Goal: Complete application form

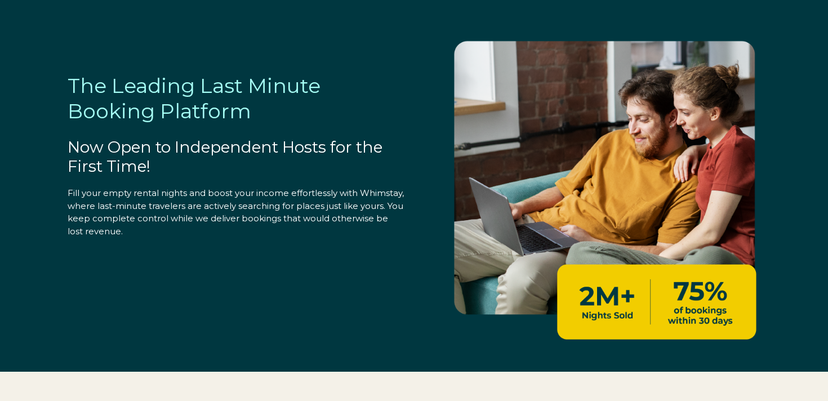
select select "US"
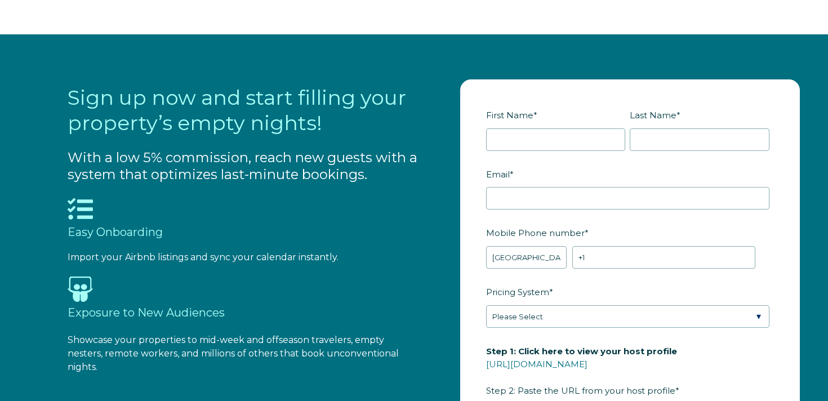
scroll to position [1169, 0]
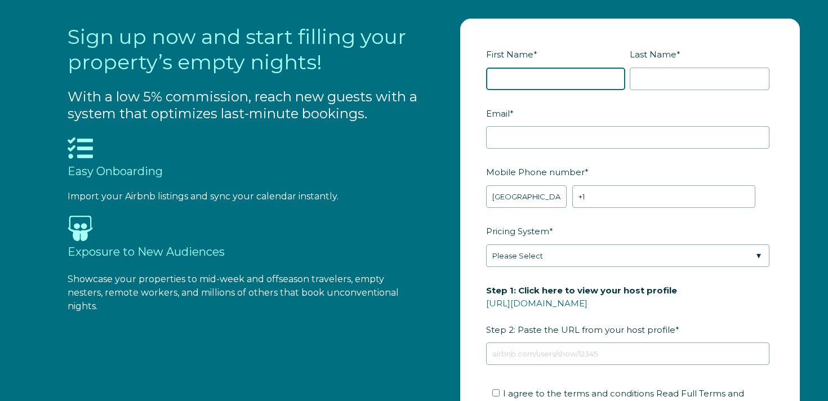
click at [529, 82] on input "First Name *" at bounding box center [556, 79] width 140 height 23
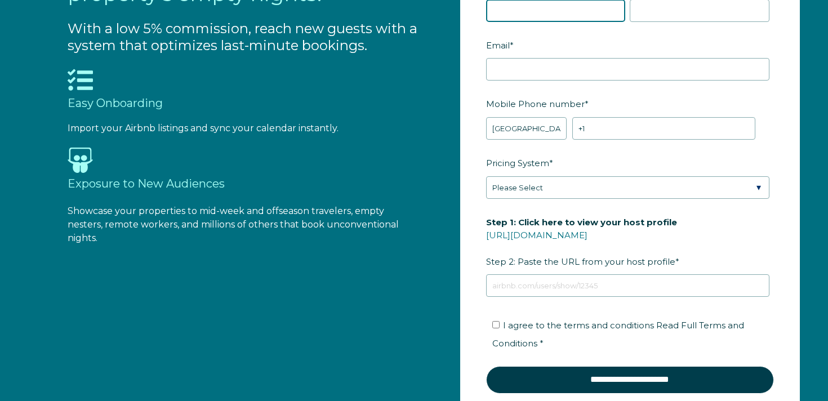
scroll to position [1214, 0]
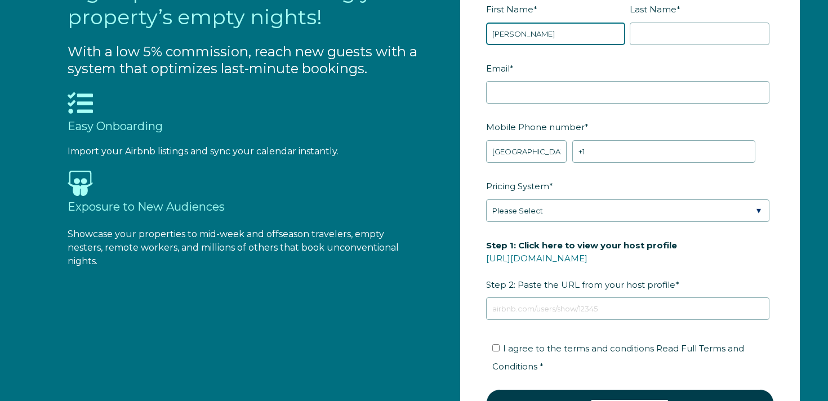
type input "[PERSON_NAME]"
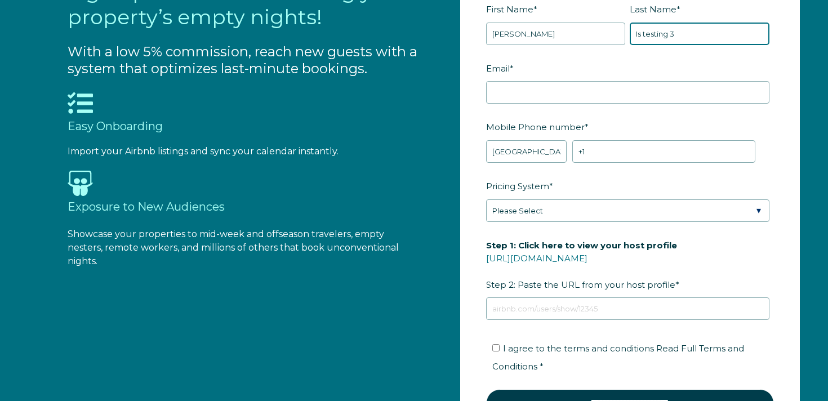
type input "Is testing 3"
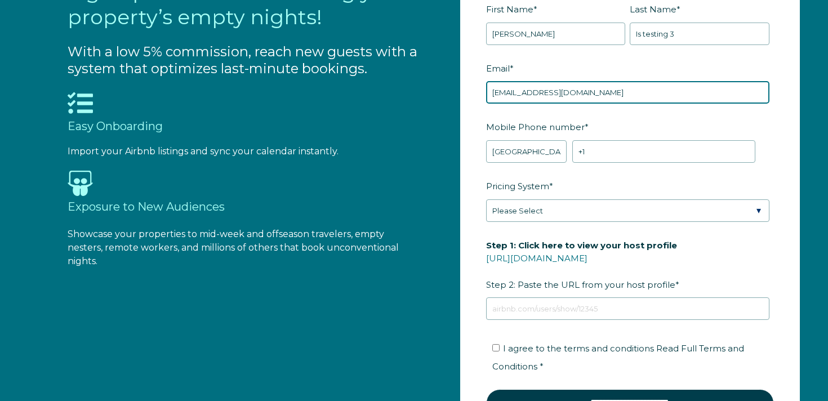
click at [545, 91] on input "[EMAIL_ADDRESS][DOMAIN_NAME]" at bounding box center [627, 92] width 283 height 23
type input "[EMAIL_ADDRESS][DOMAIN_NAME]"
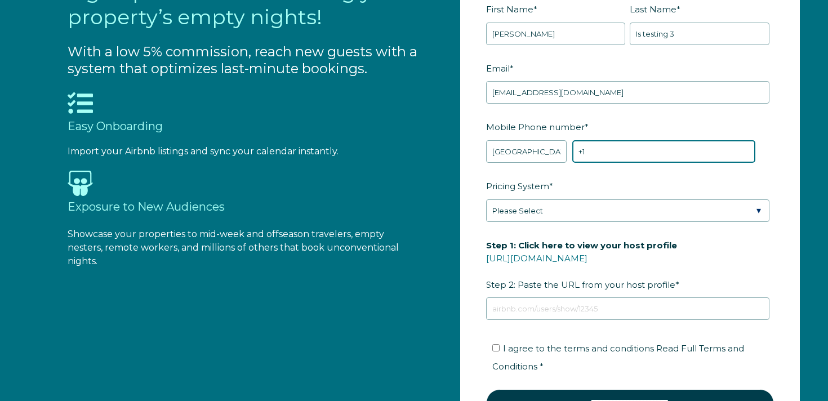
click at [641, 159] on input "+1" at bounding box center [663, 151] width 183 height 23
type input "[PHONE_NUMBER]"
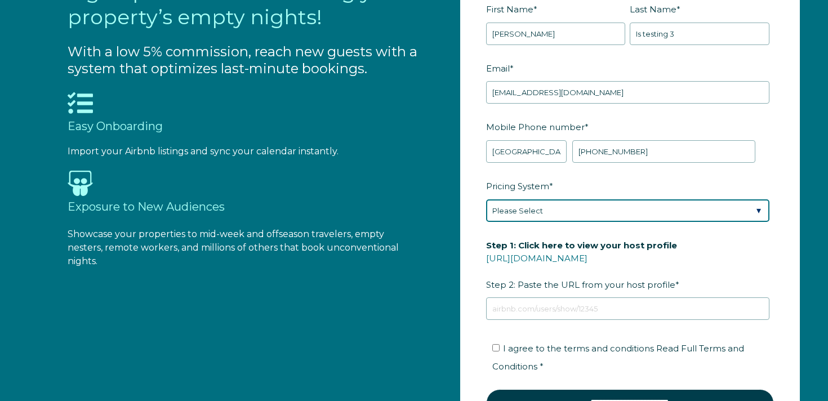
click at [572, 200] on select "Please Select Manual Airbnb Smart Pricing PriceLabs Wheelhouse Beyond Pricing 3…" at bounding box center [627, 210] width 283 height 23
select select "Wheelhouse"
click at [486, 199] on select "Please Select Manual Airbnb Smart Pricing PriceLabs Wheelhouse Beyond Pricing 3…" at bounding box center [627, 210] width 283 height 23
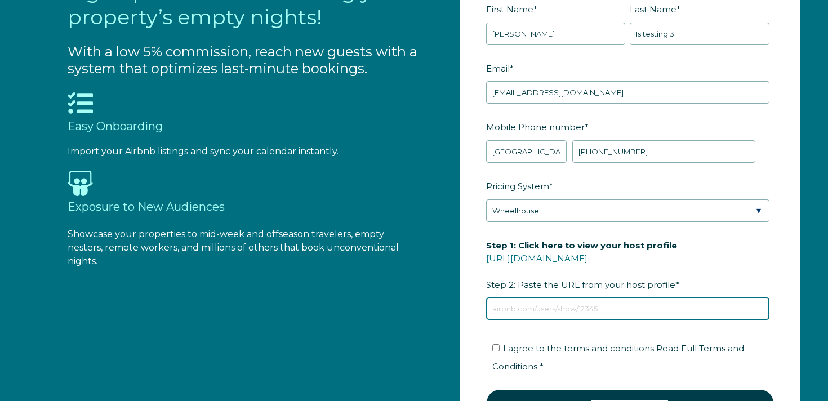
click at [537, 312] on input "Step 1: Click here to view your host profile [URL][DOMAIN_NAME] Step 2: Paste t…" at bounding box center [627, 308] width 283 height 23
type input "[URL][DOMAIN_NAME]"
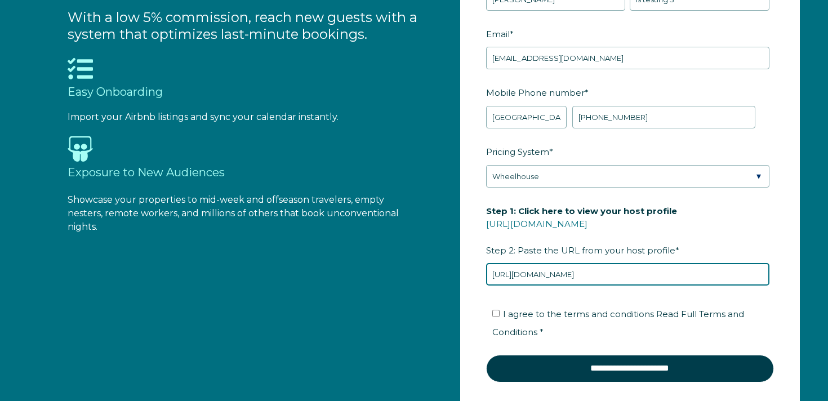
scroll to position [1262, 0]
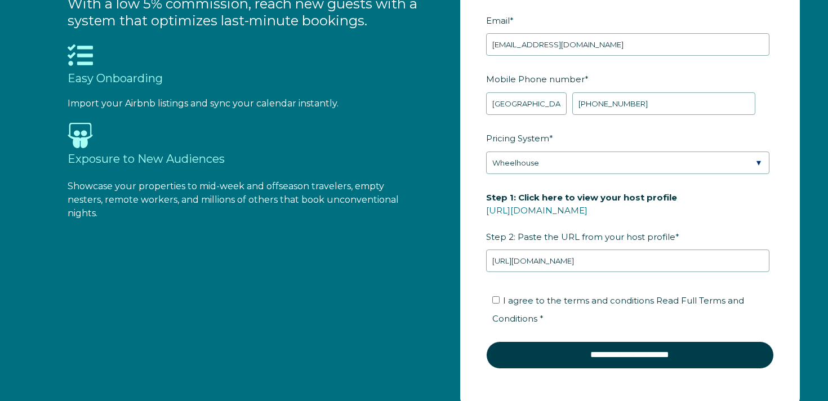
click at [577, 301] on span "I agree to the terms and conditions Read Full Terms and Conditions *" at bounding box center [618, 309] width 252 height 29
click at [500, 301] on input "I agree to the terms and conditions Read Full Terms and Conditions *" at bounding box center [495, 299] width 7 height 7
checkbox input "true"
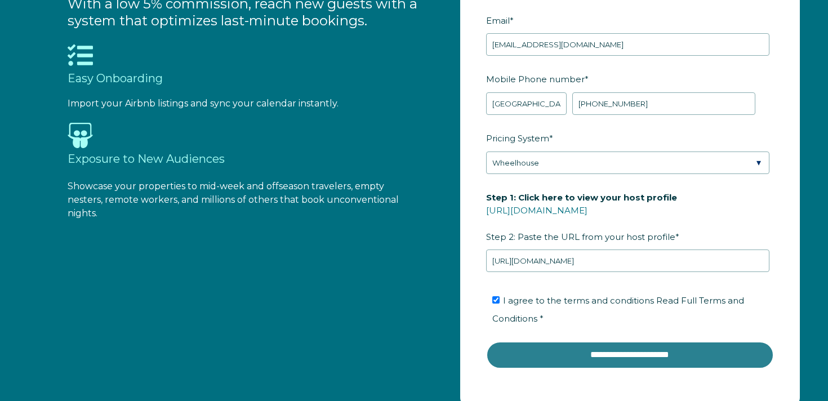
click at [567, 358] on input "**********" at bounding box center [630, 354] width 288 height 27
